Goal: Transaction & Acquisition: Purchase product/service

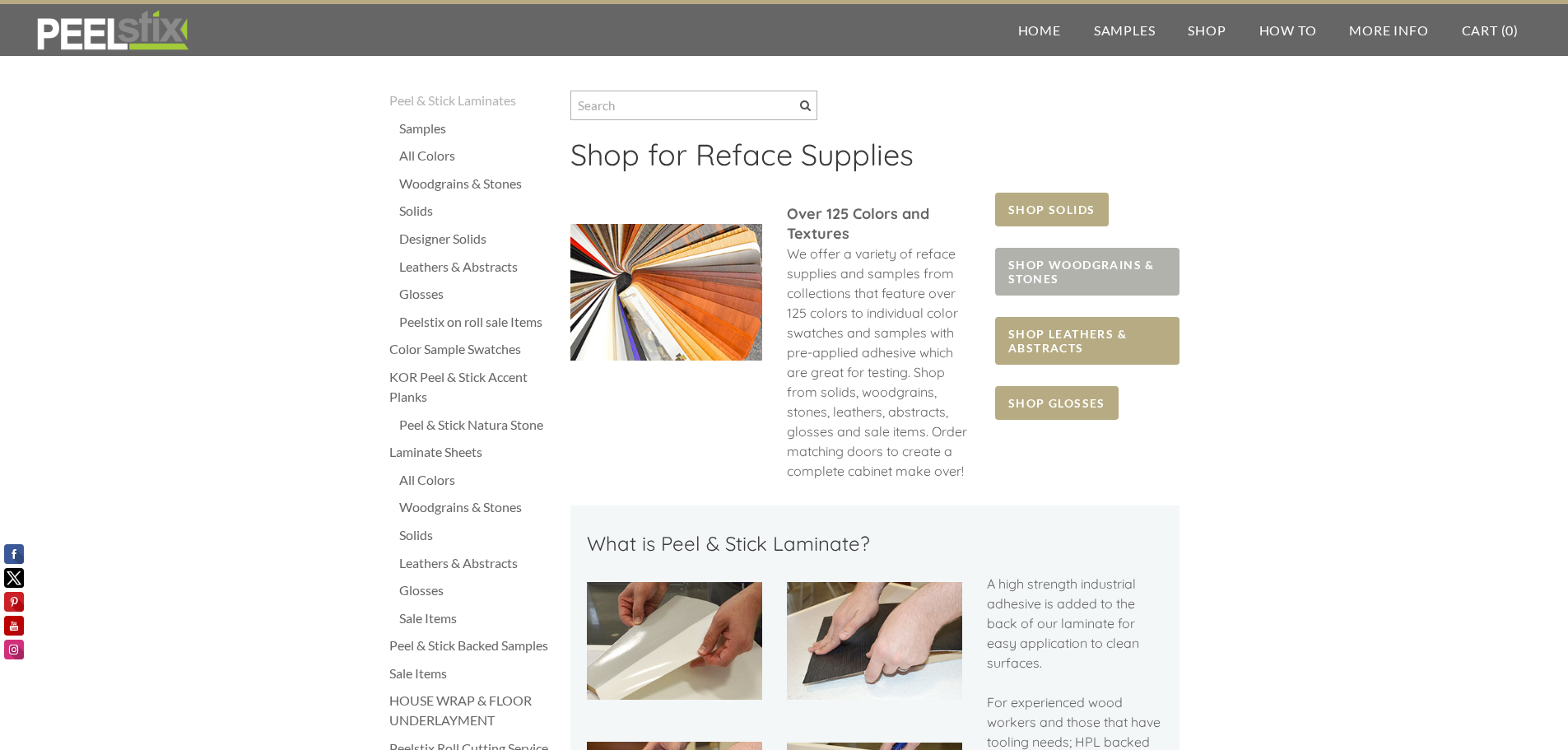
click at [1088, 273] on span "SHOP WOODGRAINS & STONES" at bounding box center [1086, 272] width 183 height 47
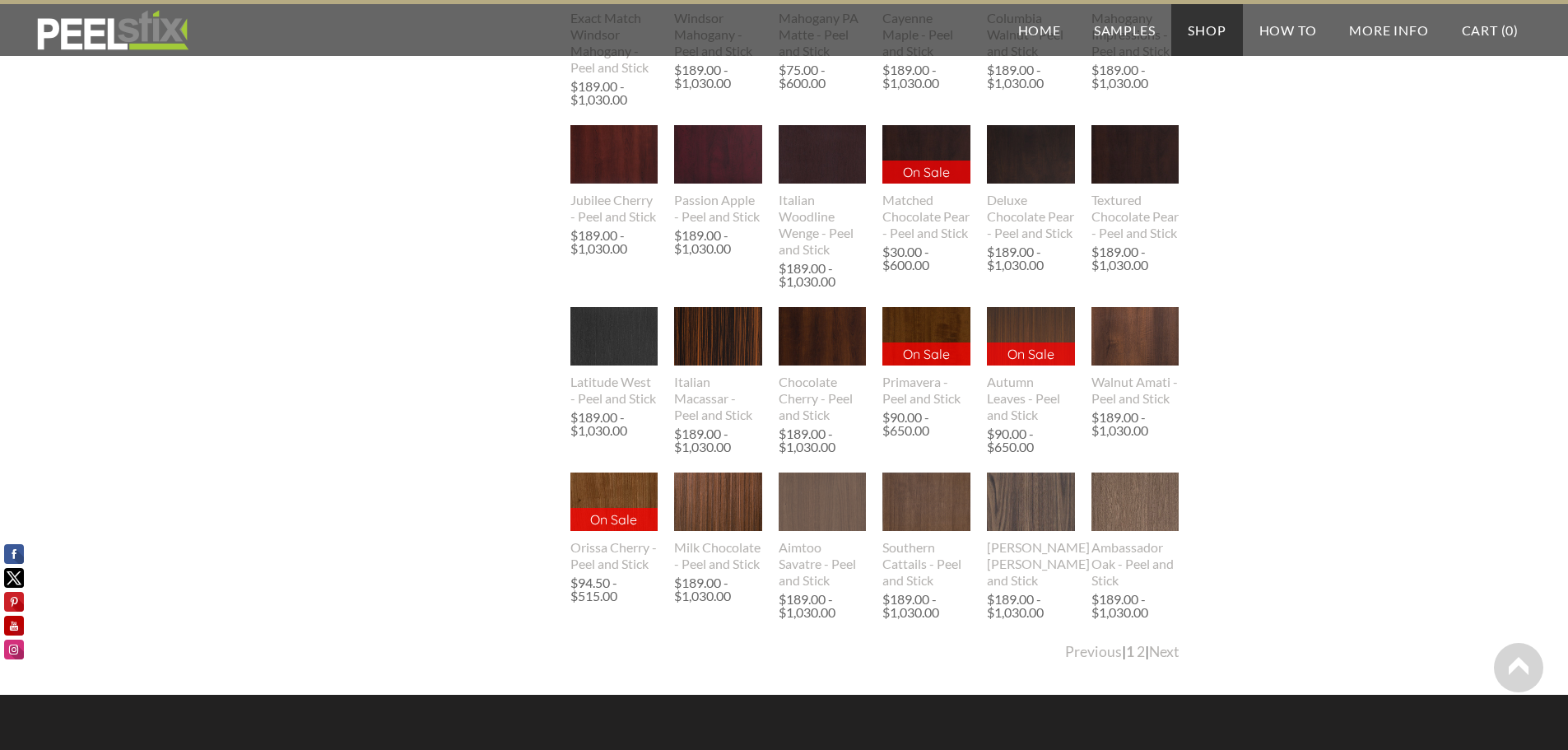
scroll to position [1216, 0]
